Goal: Check status: Check status

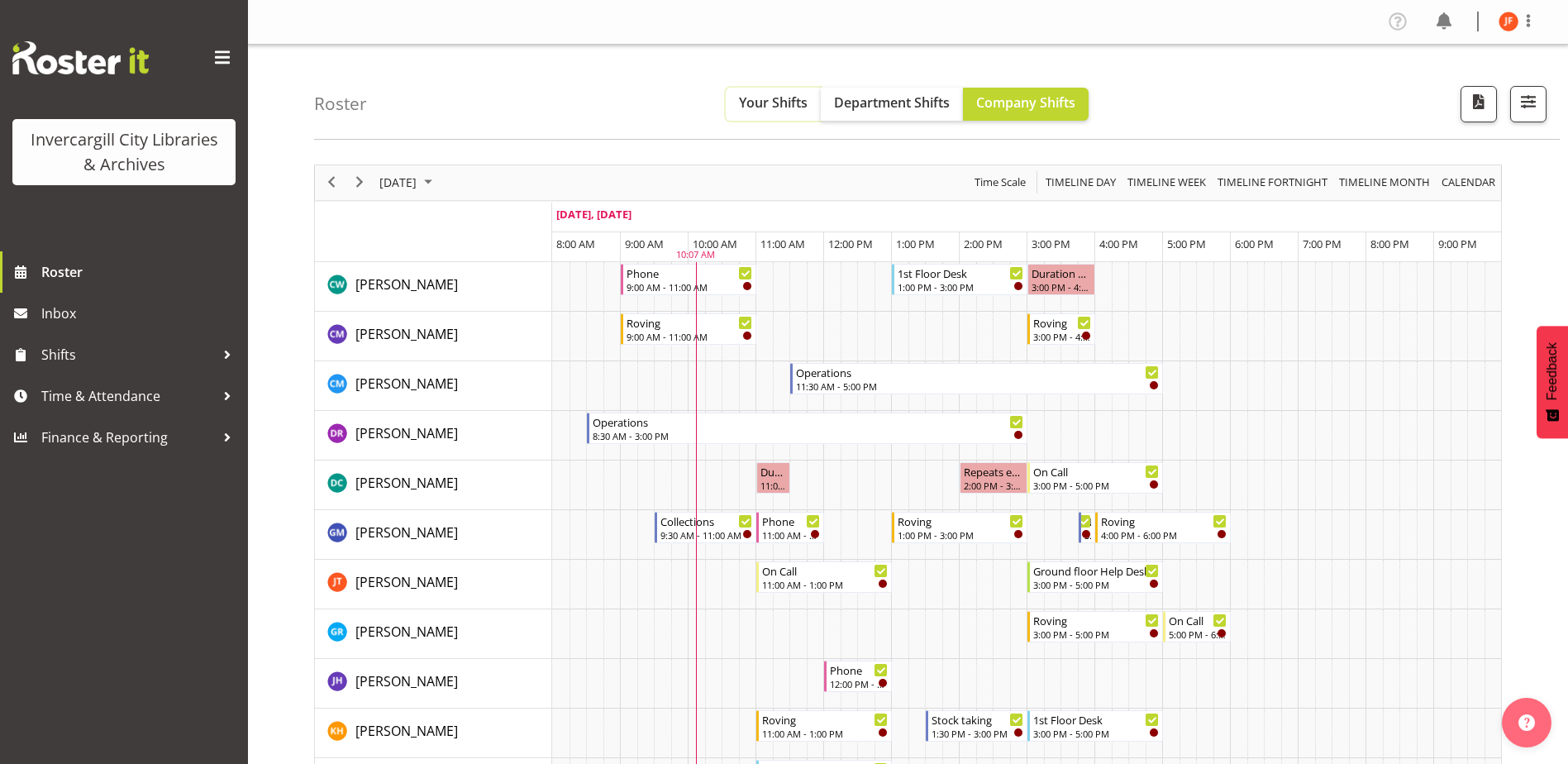
click at [777, 100] on span "Your Shifts" at bounding box center [773, 102] width 69 height 19
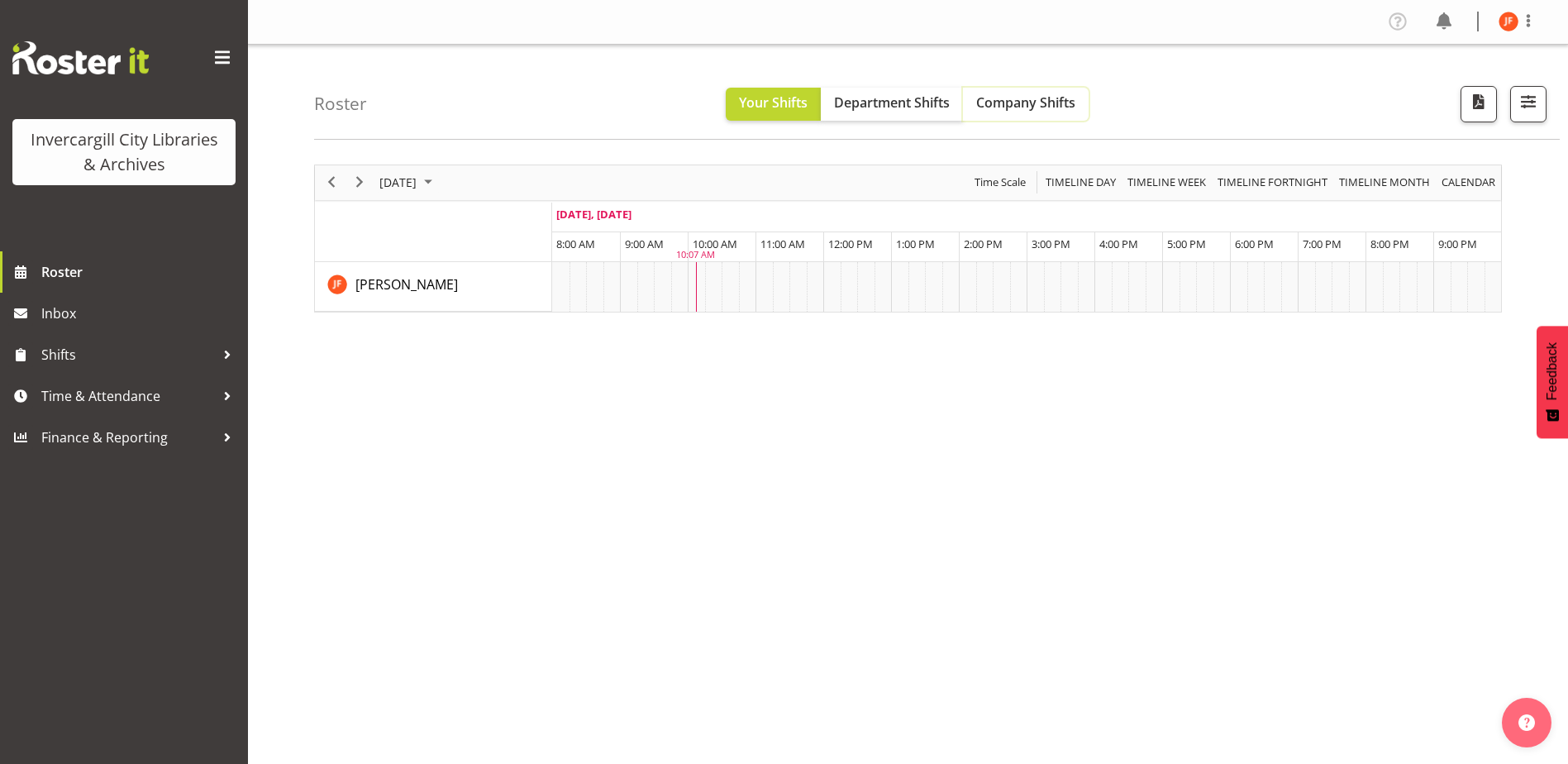
click at [1037, 100] on span "Company Shifts" at bounding box center [1025, 102] width 99 height 19
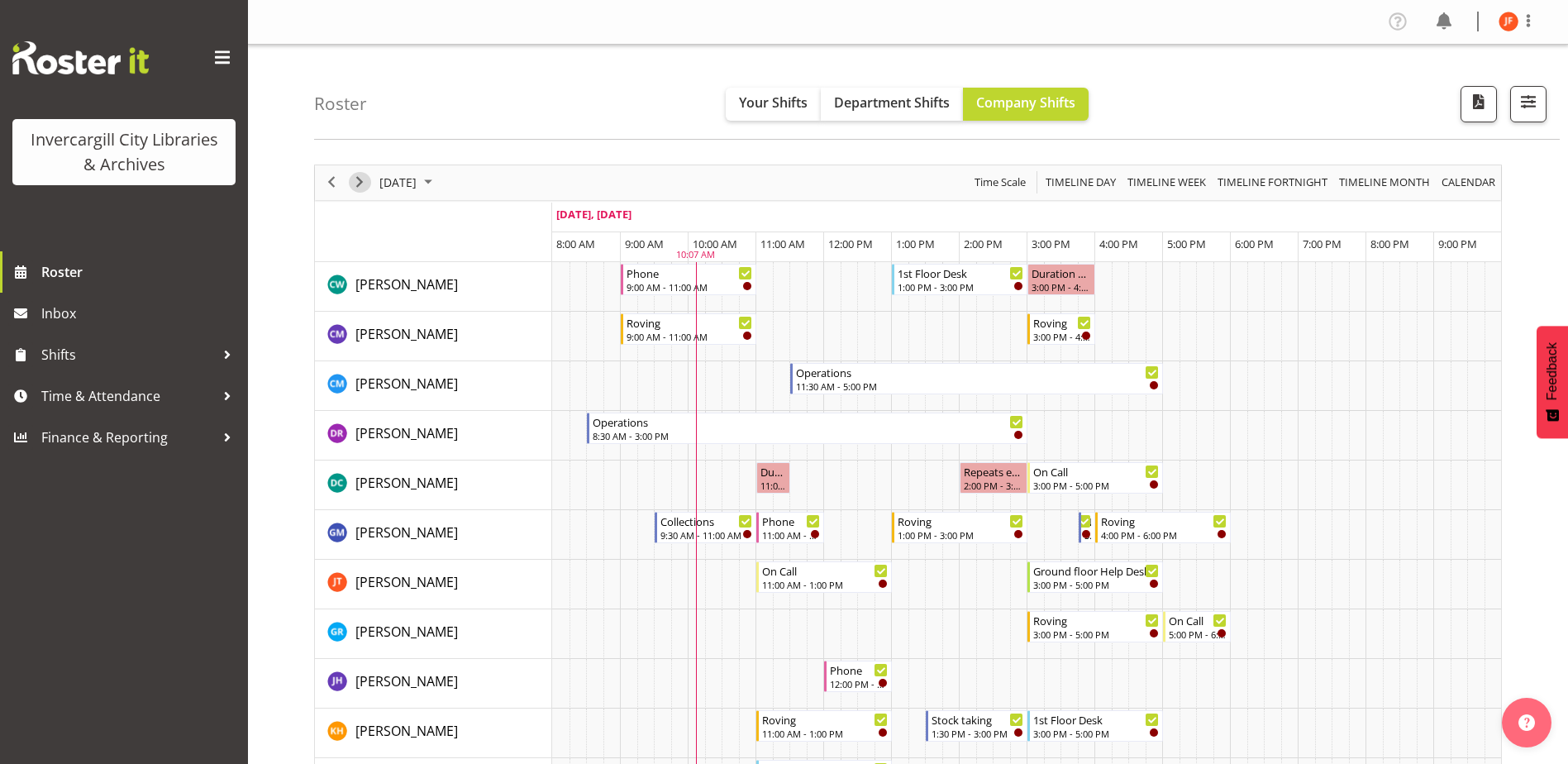
click at [360, 181] on span "Next" at bounding box center [359, 181] width 20 height 21
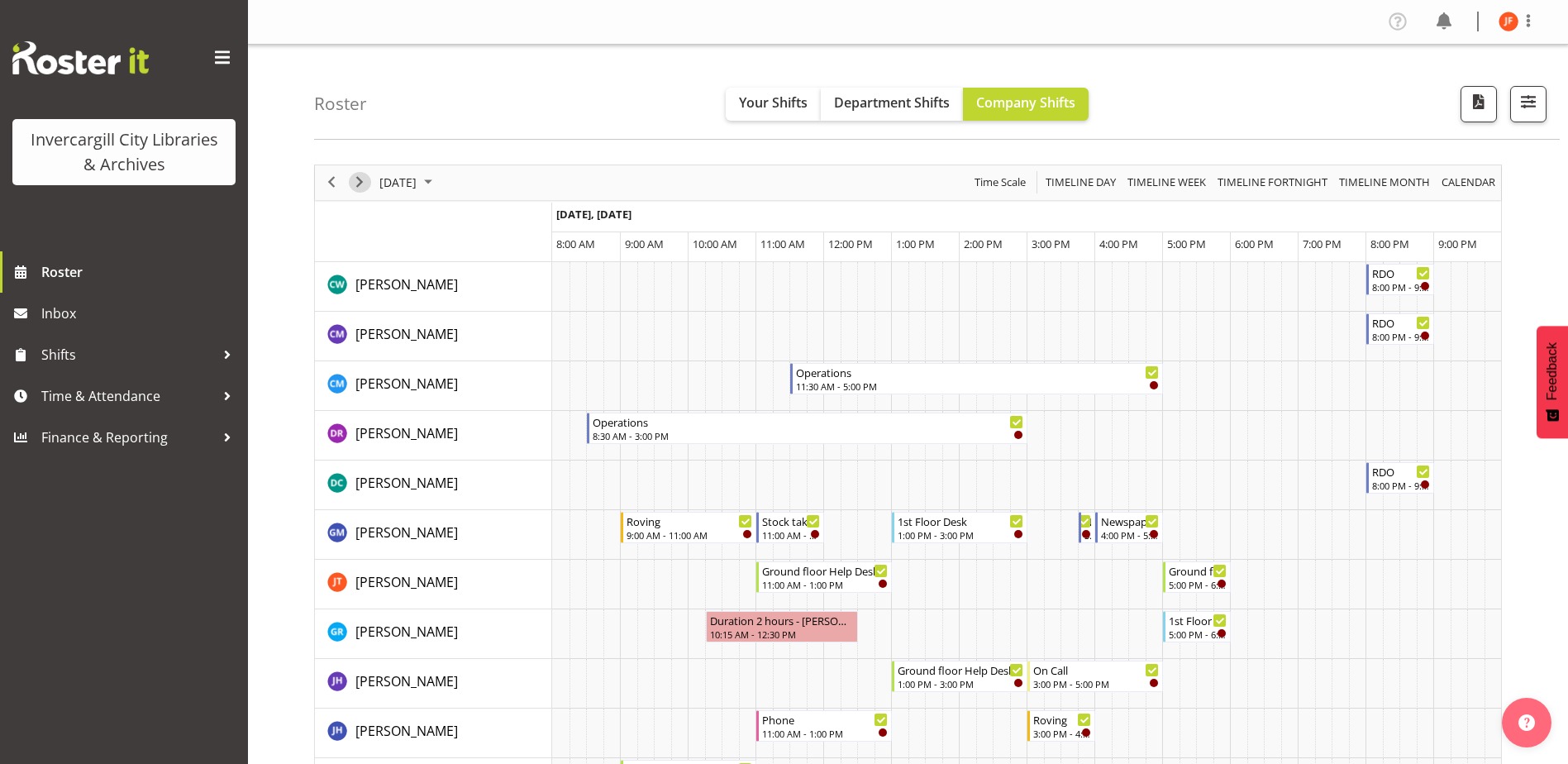
click at [360, 181] on span "Next" at bounding box center [359, 181] width 20 height 21
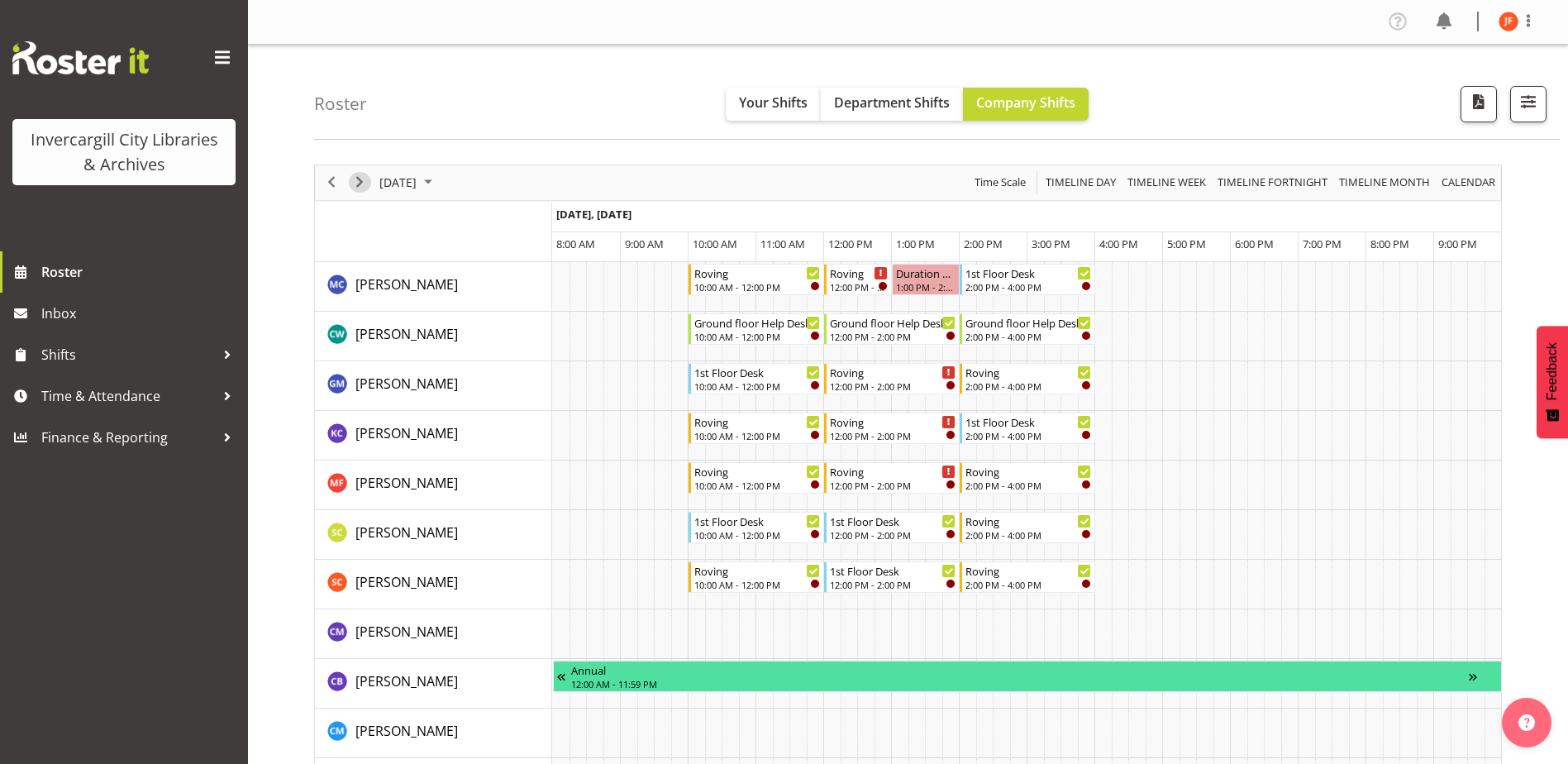
click at [360, 181] on span "Next" at bounding box center [359, 181] width 20 height 21
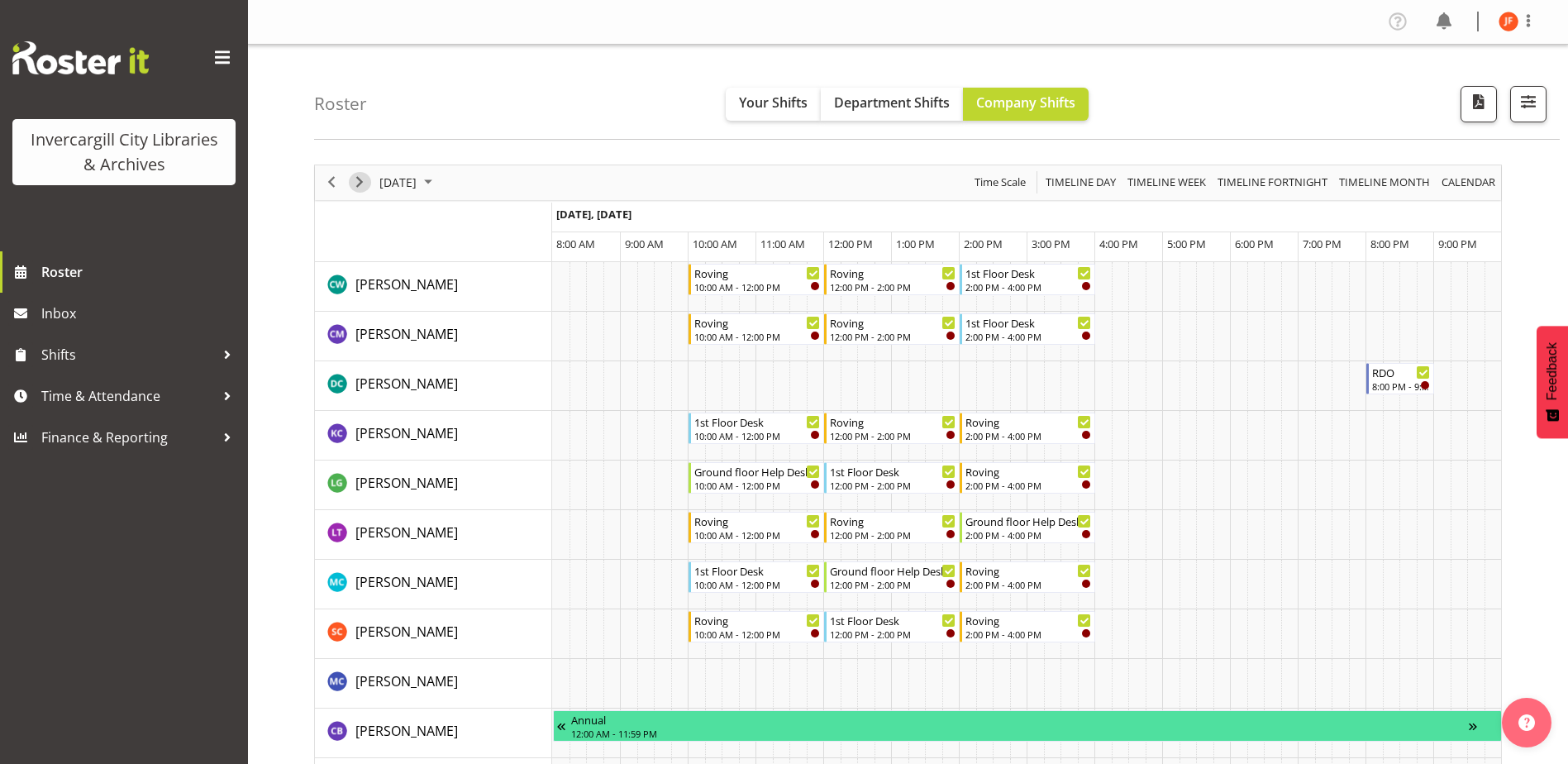
click at [360, 181] on span "Next" at bounding box center [359, 181] width 20 height 21
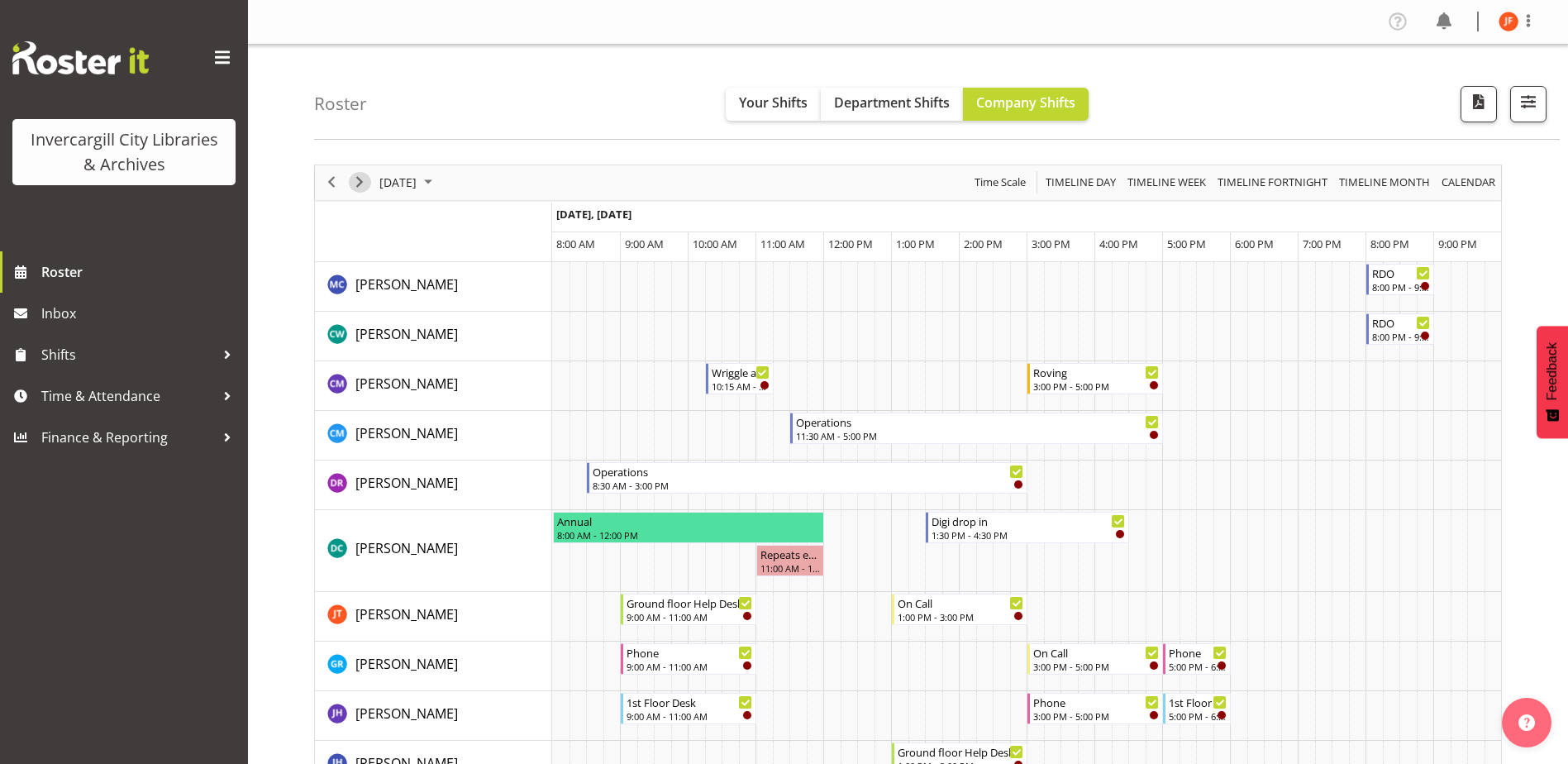
click at [360, 181] on span "Next" at bounding box center [359, 181] width 20 height 21
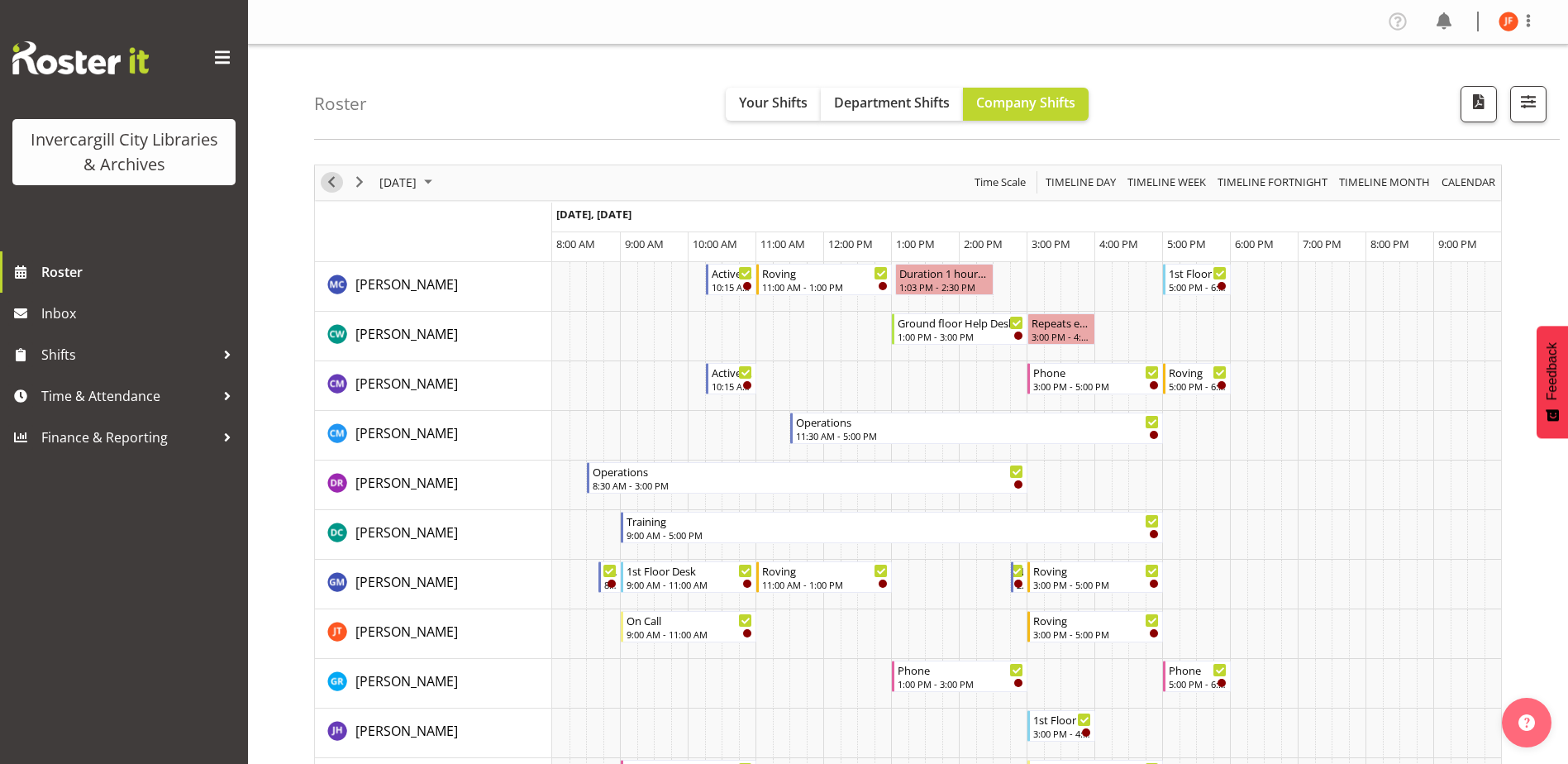
click at [329, 181] on span "Previous" at bounding box center [331, 181] width 20 height 21
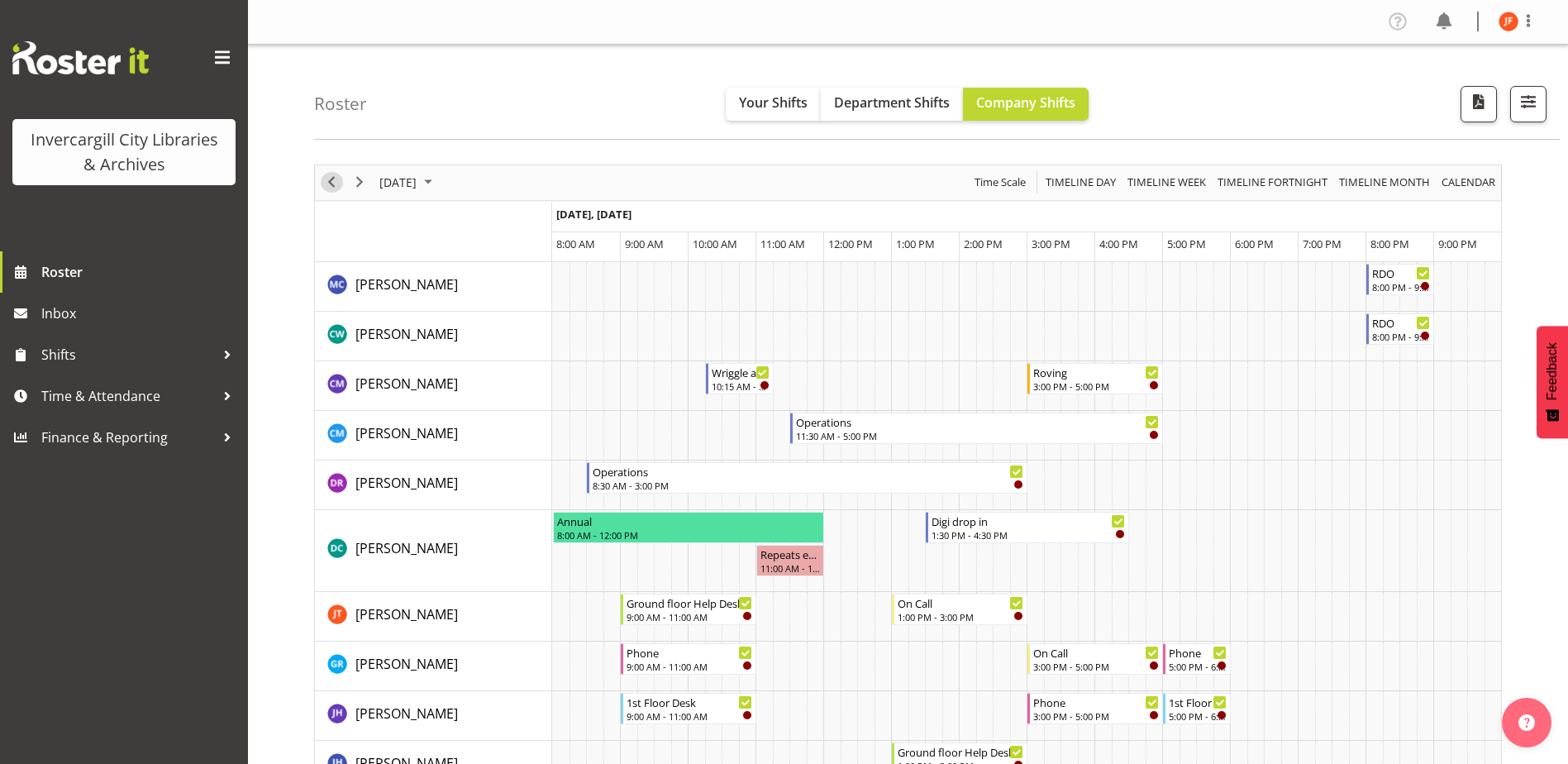
click at [329, 181] on span "Previous" at bounding box center [331, 181] width 20 height 21
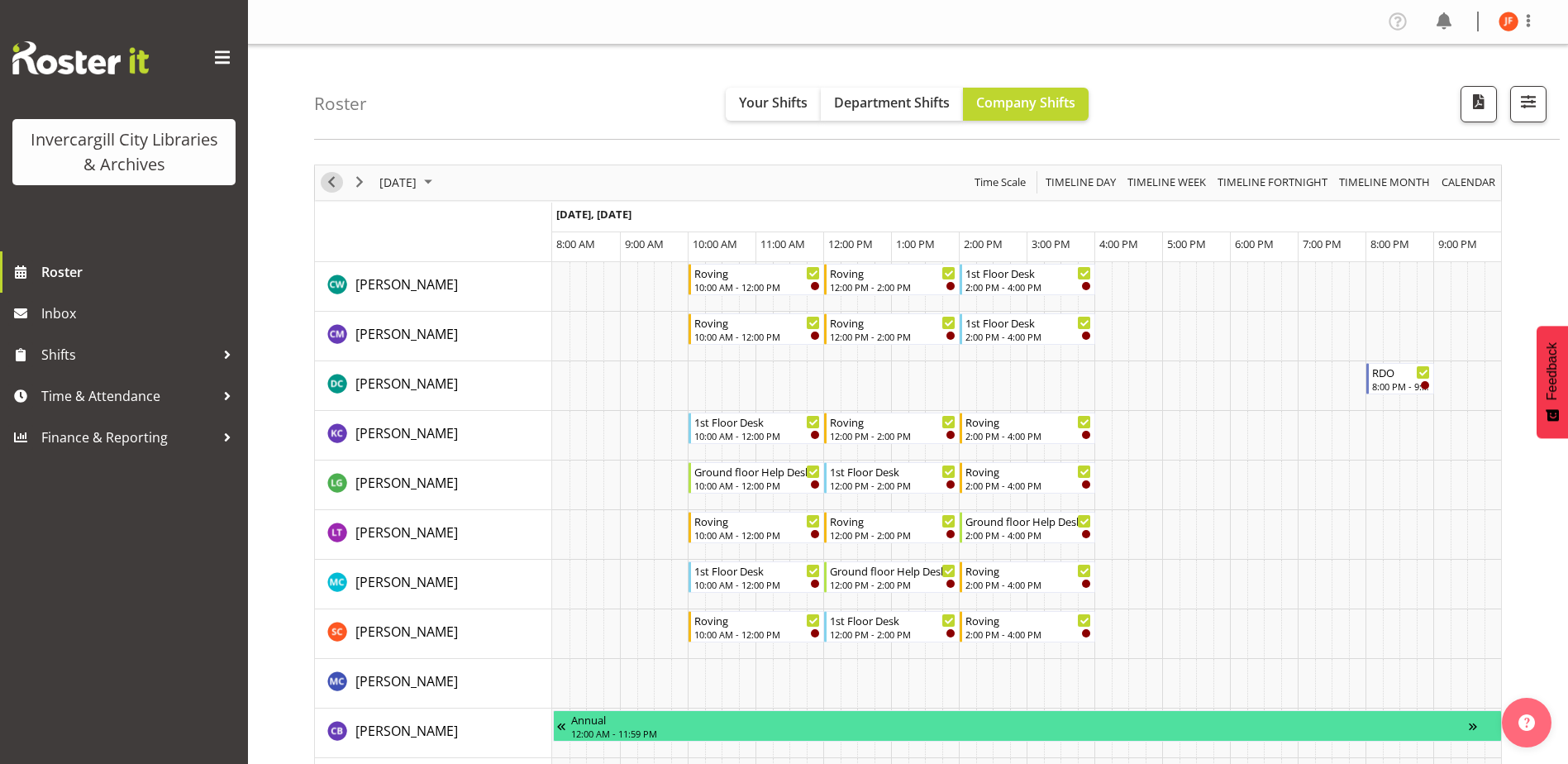
click at [329, 181] on span "Previous" at bounding box center [331, 181] width 20 height 21
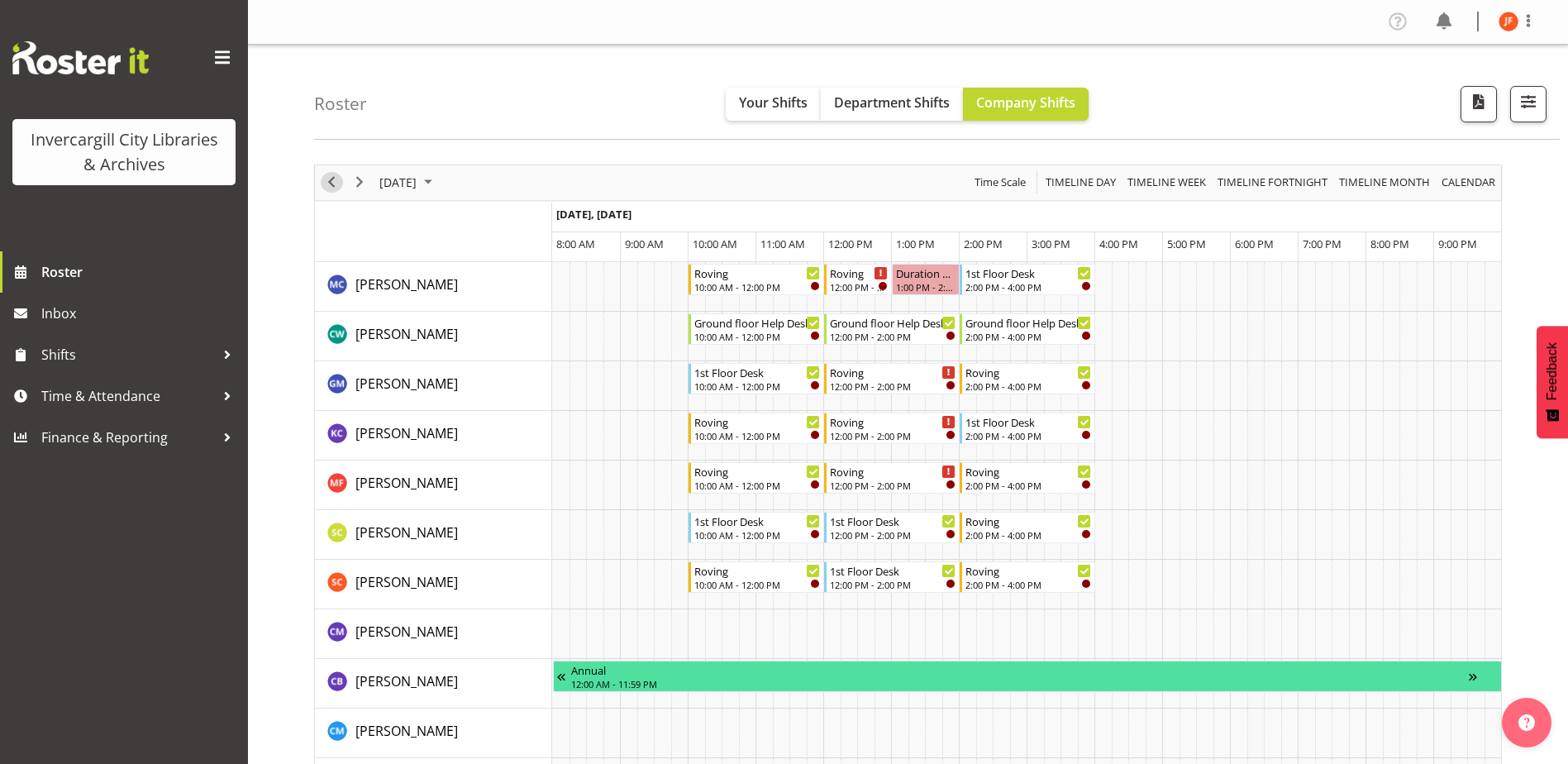
click at [330, 176] on span "Previous" at bounding box center [331, 181] width 20 height 21
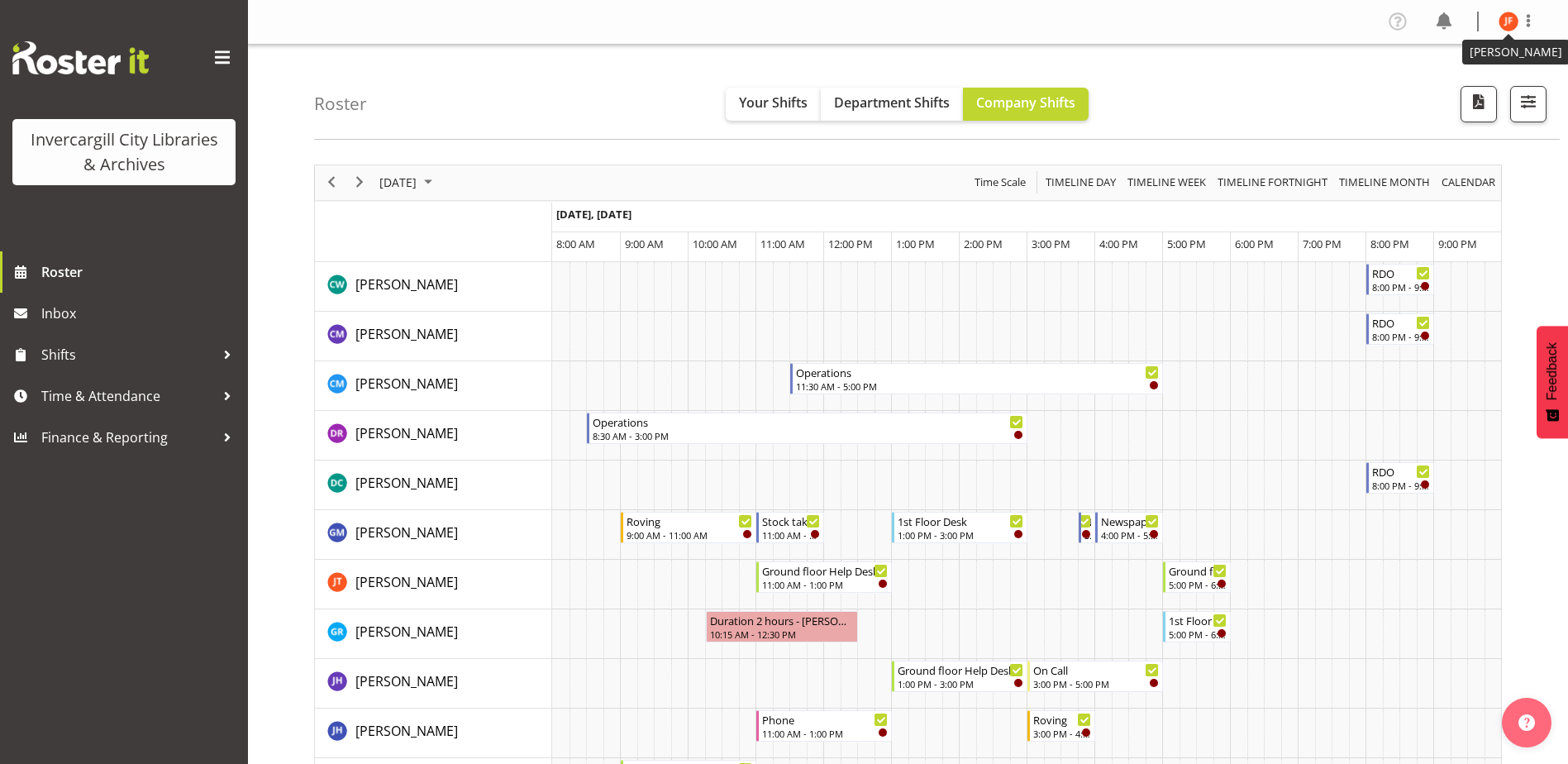
click at [1505, 20] on img at bounding box center [1508, 22] width 20 height 20
click at [1426, 85] on link "Log Out" at bounding box center [1458, 86] width 159 height 29
